Goal: Information Seeking & Learning: Find specific fact

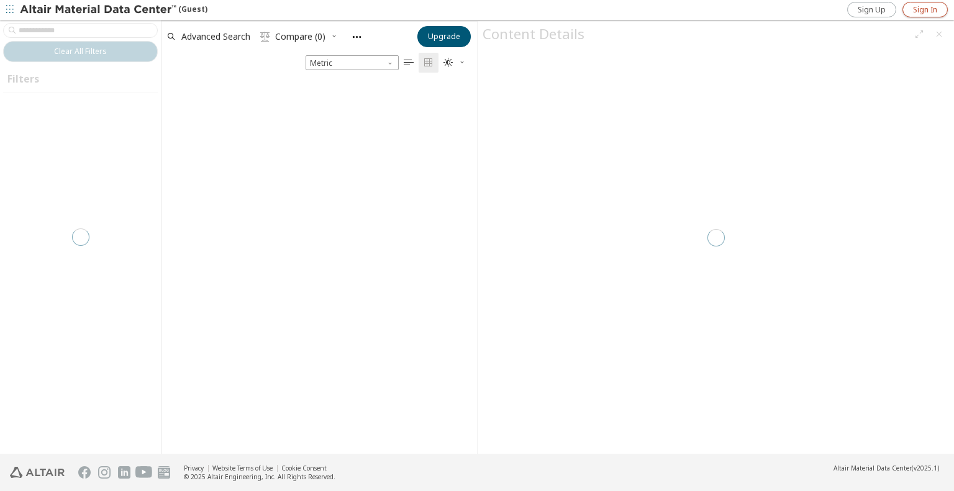
click at [926, 10] on span "Sign In" at bounding box center [925, 10] width 24 height 10
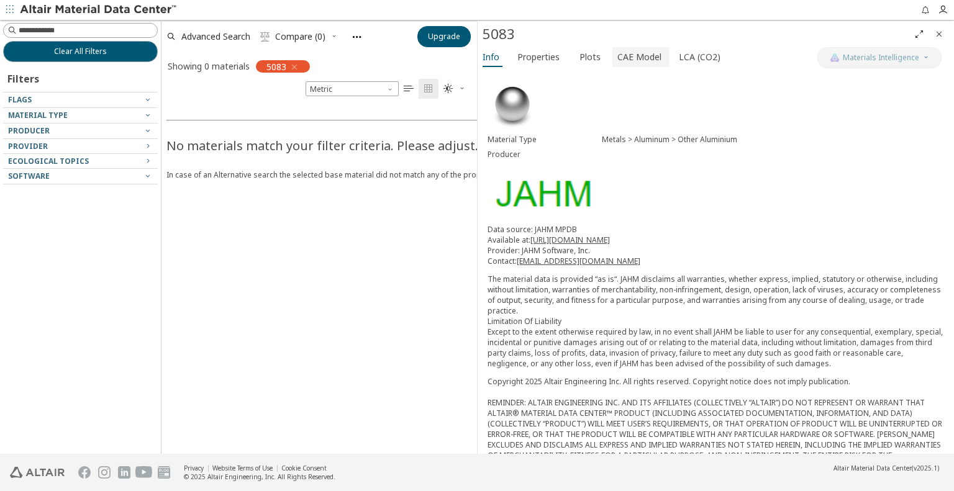
click at [646, 61] on span "CAE Model" at bounding box center [639, 57] width 44 height 20
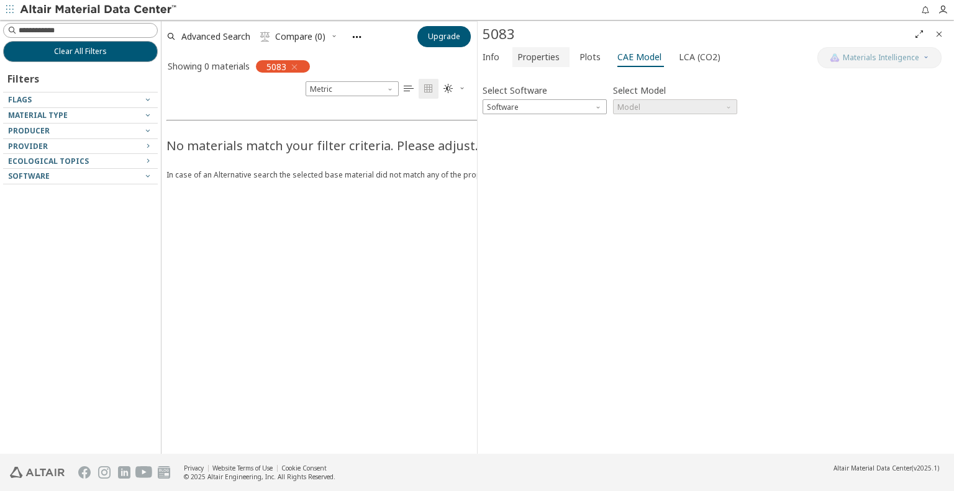
click at [551, 58] on span "Properties" at bounding box center [538, 57] width 42 height 20
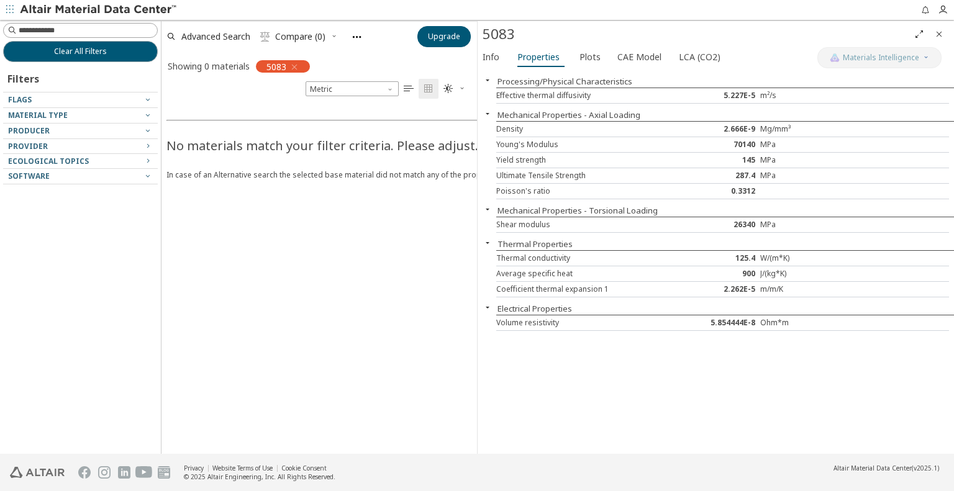
click at [566, 176] on div "Ultimate Tensile Strength" at bounding box center [590, 176] width 189 height 10
click at [938, 36] on icon "Close" at bounding box center [939, 34] width 10 height 10
